Goal: Navigation & Orientation: Go to known website

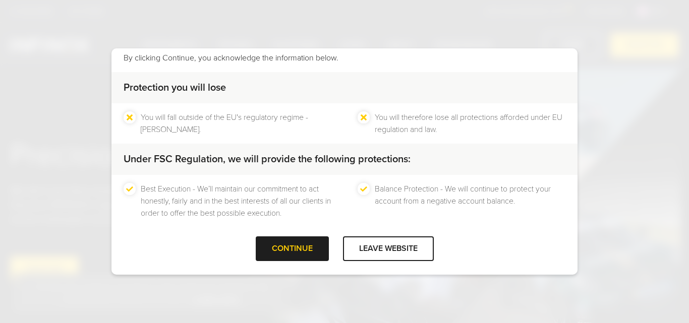
scroll to position [67, 0]
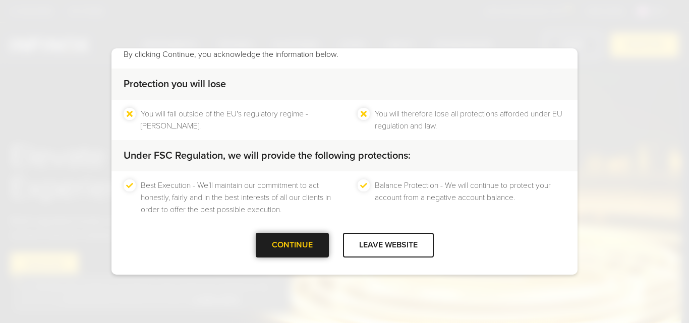
click at [297, 245] on div "CONTINUE" at bounding box center [292, 245] width 73 height 25
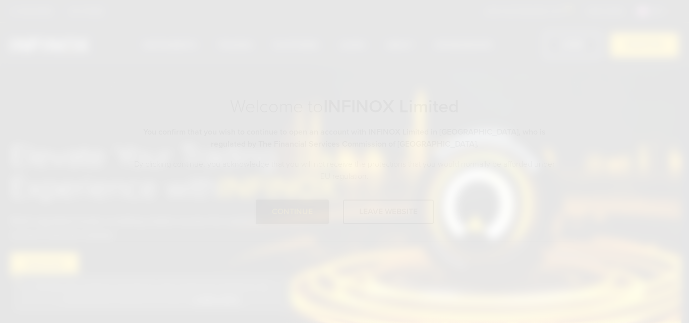
scroll to position [0, 0]
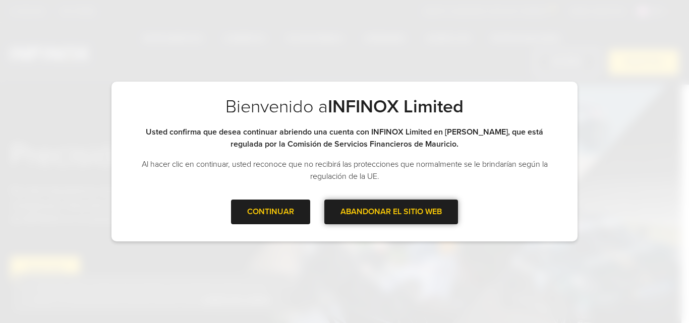
click at [408, 215] on font "ABANDONAR EL SITIO WEB" at bounding box center [390, 212] width 101 height 10
